Goal: Task Accomplishment & Management: Use online tool/utility

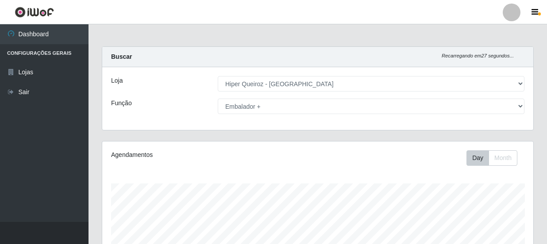
select select "513"
select select "70"
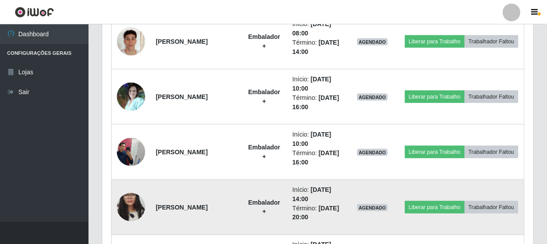
scroll to position [548, 0]
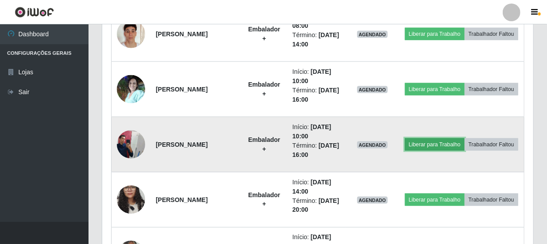
click at [465, 139] on button "Liberar para Trabalho" at bounding box center [435, 145] width 60 height 12
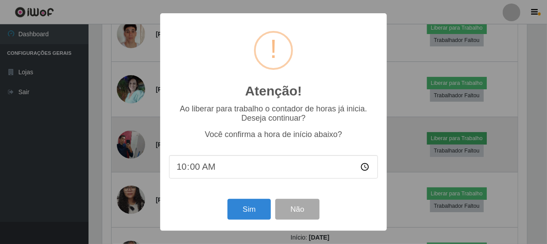
scroll to position [184, 427]
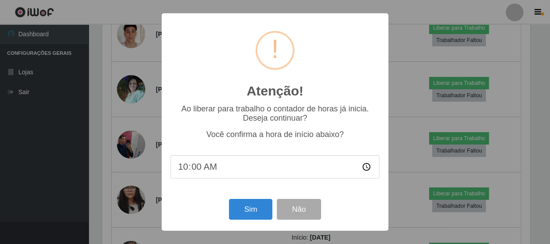
click at [432, 72] on div "Atenção! × Ao liberar para trabalho o contador de horas já inicia. Deseja conti…" at bounding box center [275, 122] width 550 height 244
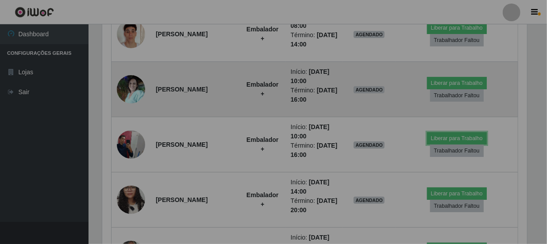
scroll to position [184, 431]
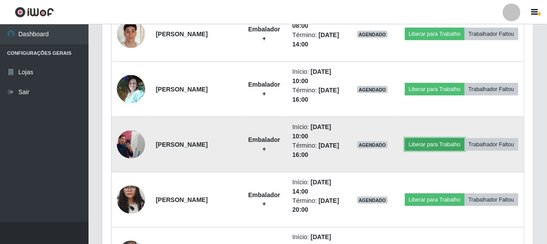
click at [465, 139] on button "Liberar para Trabalho" at bounding box center [435, 145] width 60 height 12
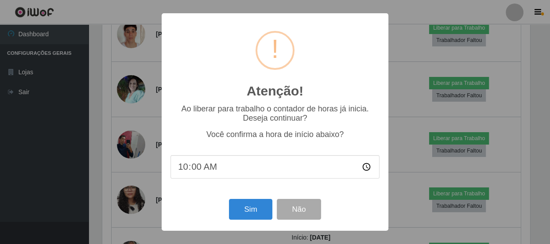
click at [400, 58] on div "Atenção! × Ao liberar para trabalho o contador de horas já inicia. Deseja conti…" at bounding box center [275, 122] width 550 height 244
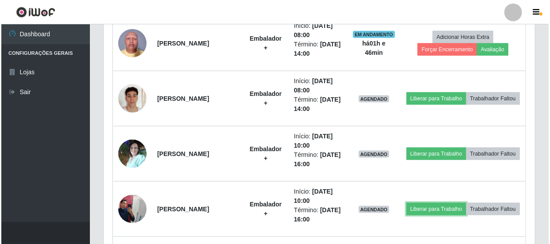
scroll to position [467, 0]
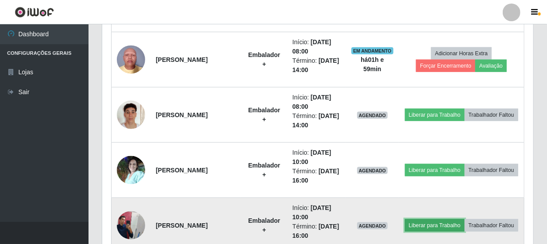
click at [465, 220] on button "Liberar para Trabalho" at bounding box center [435, 226] width 60 height 12
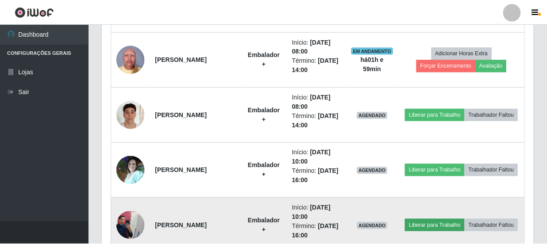
scroll to position [184, 427]
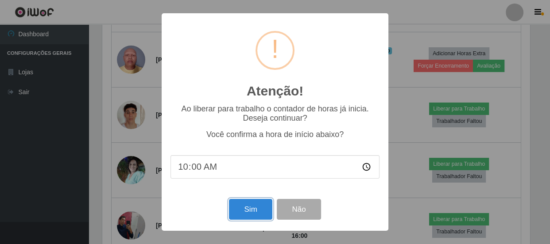
drag, startPoint x: 245, startPoint y: 209, endPoint x: 251, endPoint y: 210, distance: 5.4
click at [247, 209] on button "Sim" at bounding box center [250, 209] width 43 height 21
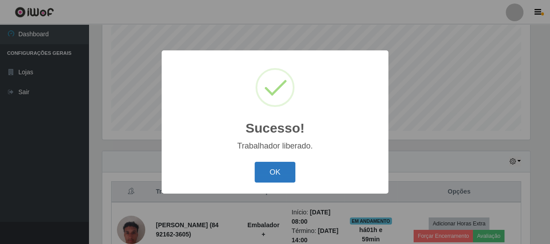
click at [273, 172] on button "OK" at bounding box center [275, 172] width 41 height 21
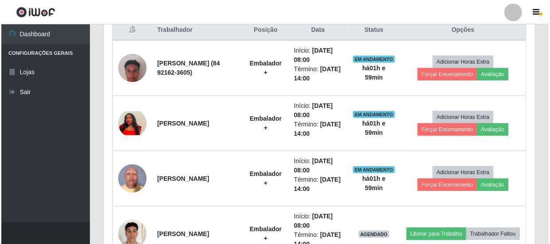
scroll to position [386, 0]
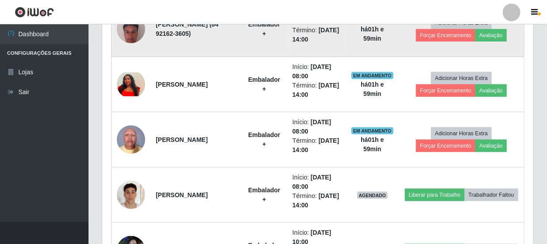
click at [139, 35] on img at bounding box center [131, 29] width 28 height 50
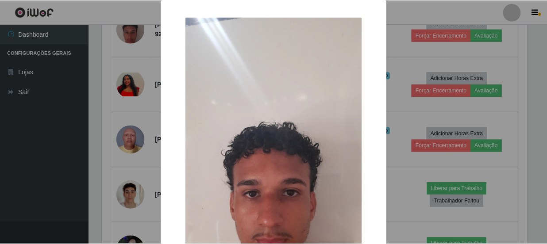
scroll to position [0, 0]
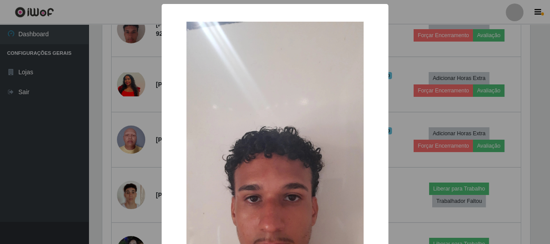
click at [415, 83] on div "× OK Cancel" at bounding box center [275, 122] width 550 height 244
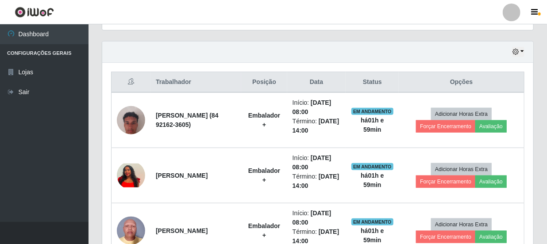
scroll to position [306, 0]
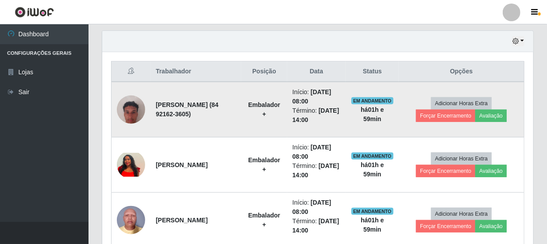
click at [140, 114] on img at bounding box center [131, 110] width 28 height 50
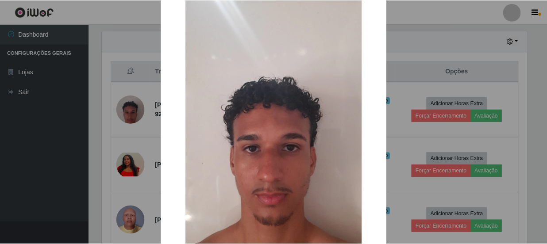
scroll to position [80, 0]
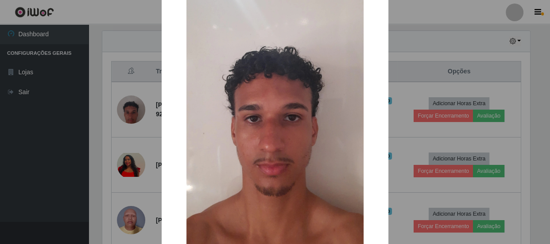
click at [438, 70] on div "× OK Cancel" at bounding box center [275, 122] width 550 height 244
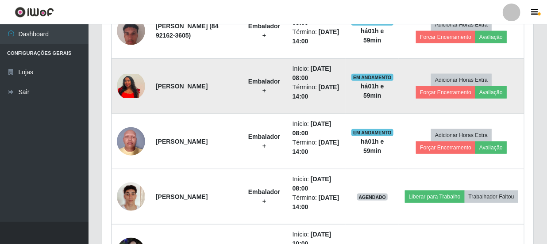
scroll to position [386, 0]
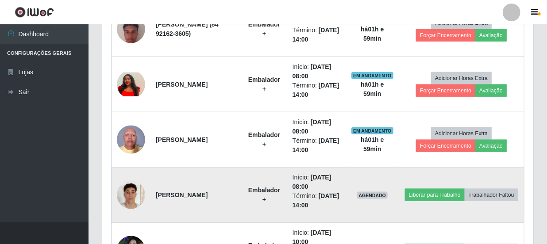
click at [133, 196] on img at bounding box center [131, 195] width 28 height 50
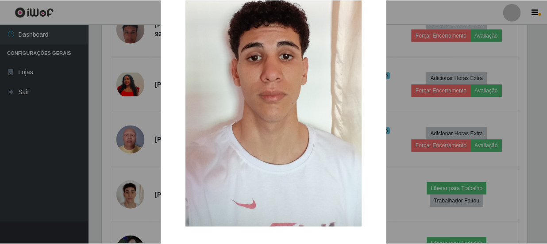
scroll to position [120, 0]
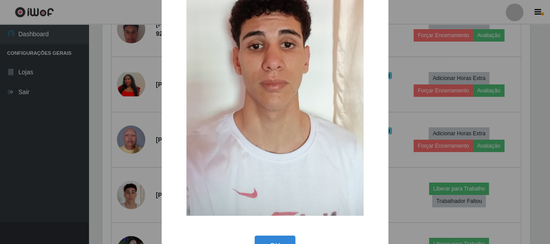
click at [443, 150] on div "× OK Cancel" at bounding box center [275, 122] width 550 height 244
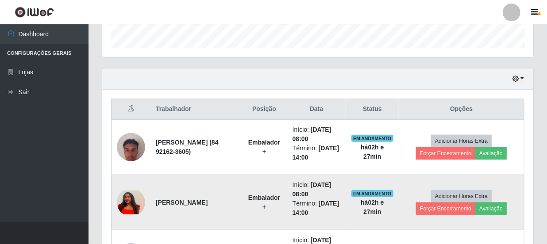
scroll to position [266, 0]
